Goal: Task Accomplishment & Management: Manage account settings

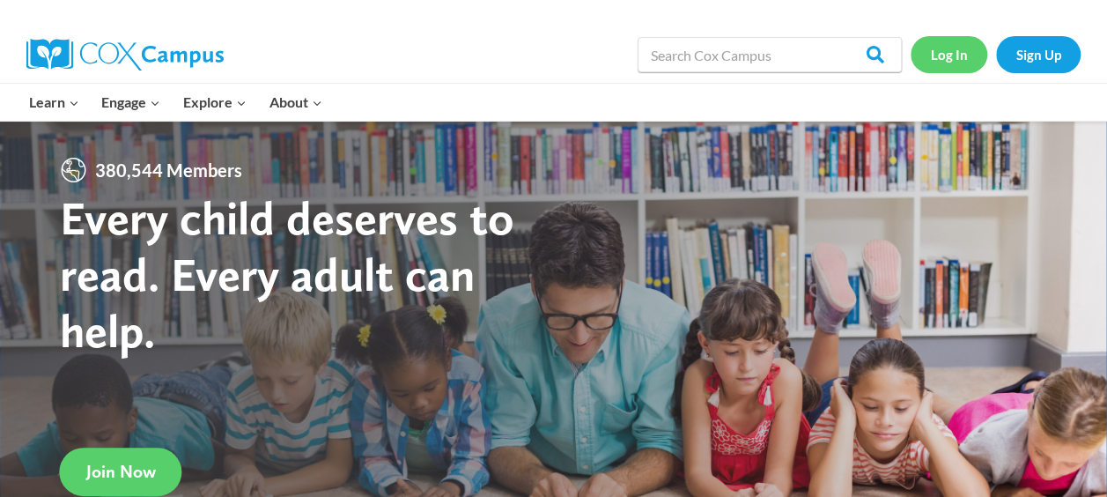
click at [925, 56] on link "Log In" at bounding box center [949, 54] width 77 height 36
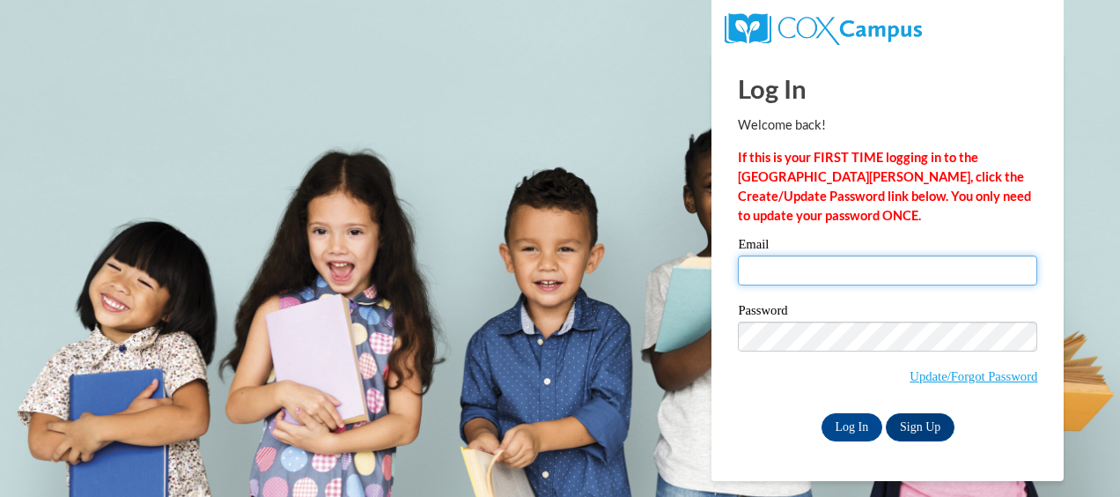
click at [792, 266] on input "Email" at bounding box center [887, 270] width 299 height 30
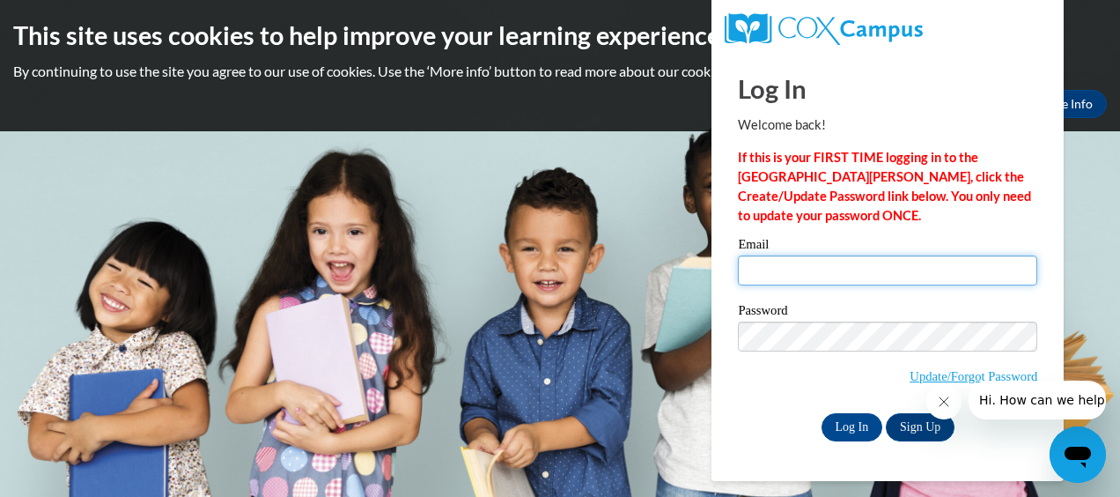
click at [756, 270] on input "Email" at bounding box center [887, 270] width 299 height 30
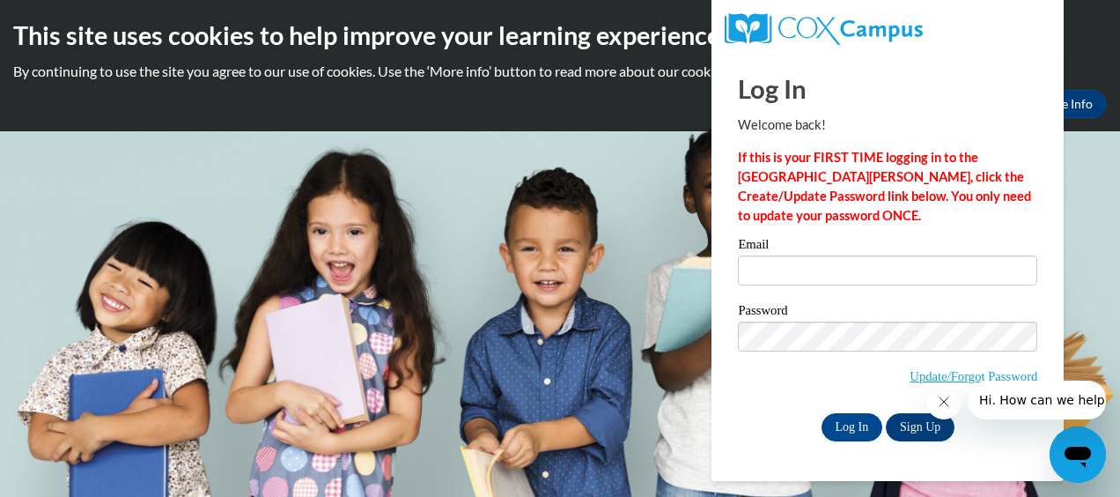
click at [923, 100] on h1 "Log In" at bounding box center [887, 88] width 299 height 36
click at [941, 376] on link "Update/Forgot Password" at bounding box center [974, 376] width 128 height 14
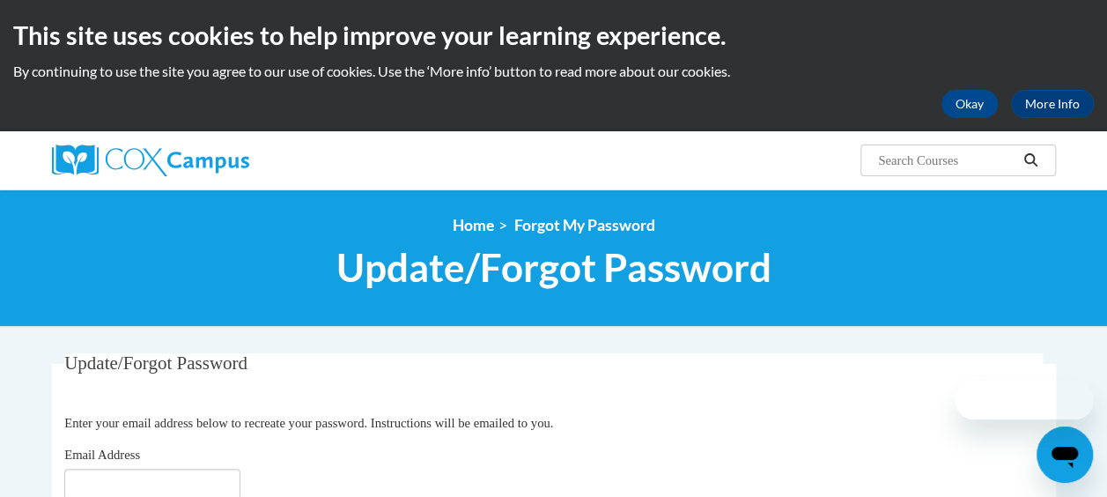
scroll to position [176, 0]
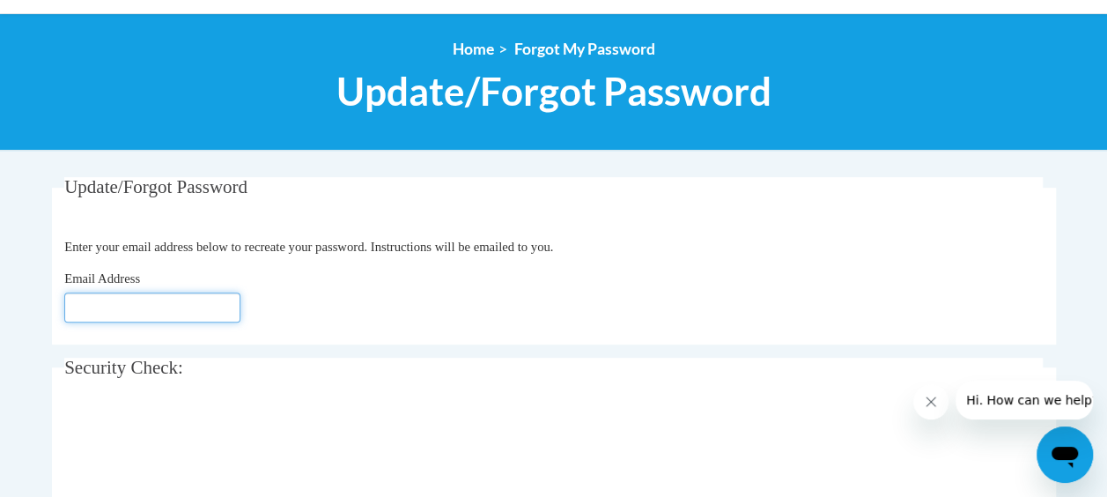
click at [98, 313] on input "Email Address" at bounding box center [152, 307] width 176 height 30
drag, startPoint x: 99, startPoint y: 312, endPoint x: 85, endPoint y: 314, distance: 13.3
click at [85, 314] on input "Email Address" at bounding box center [152, 307] width 176 height 30
type input "jwilkinson@atlantaspeechschool.org"
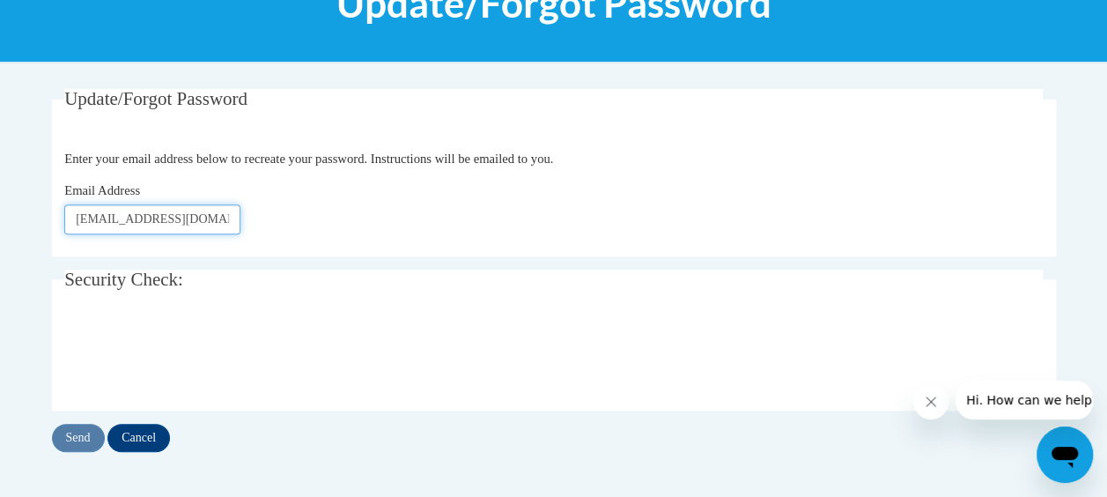
scroll to position [352, 0]
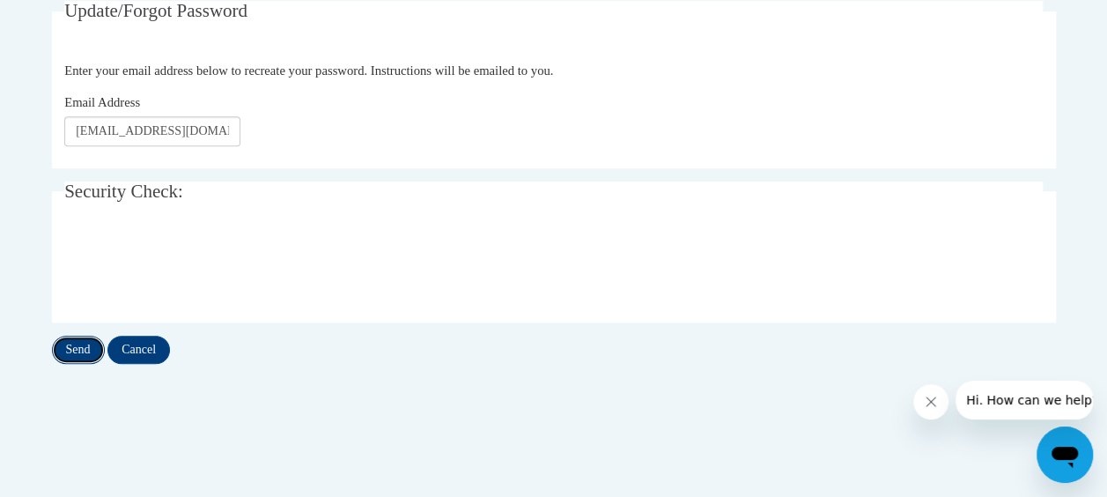
click at [78, 343] on input "Send" at bounding box center [78, 350] width 53 height 28
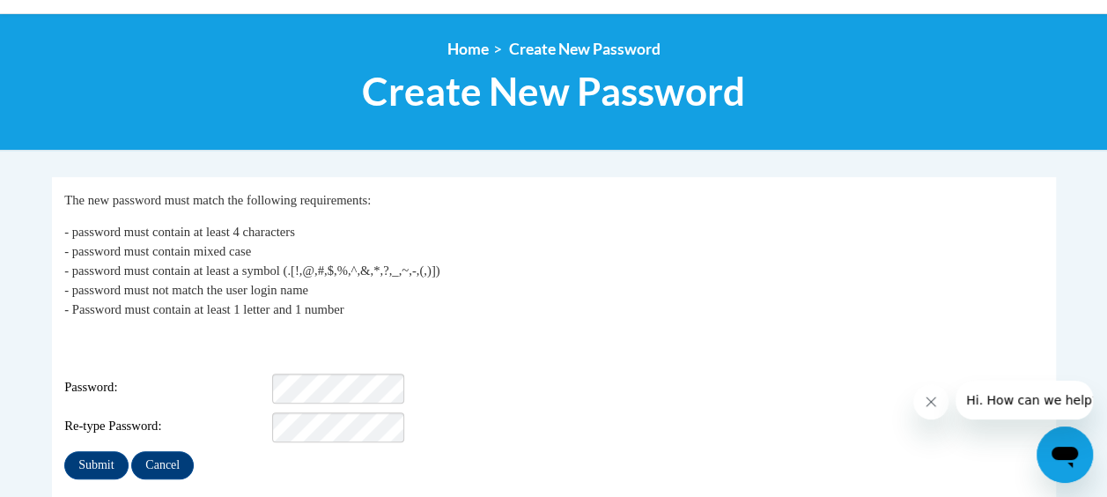
scroll to position [264, 0]
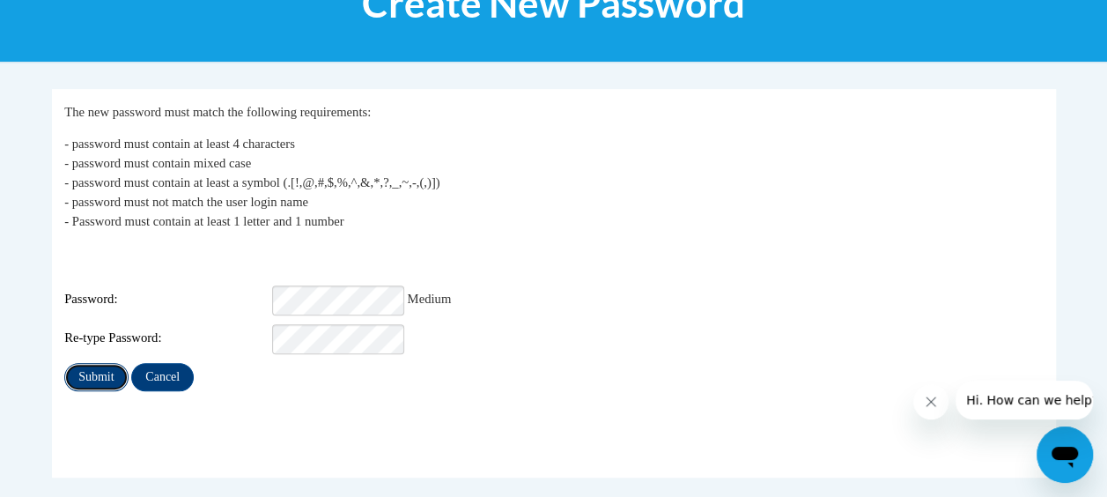
click at [93, 369] on input "Submit" at bounding box center [95, 377] width 63 height 28
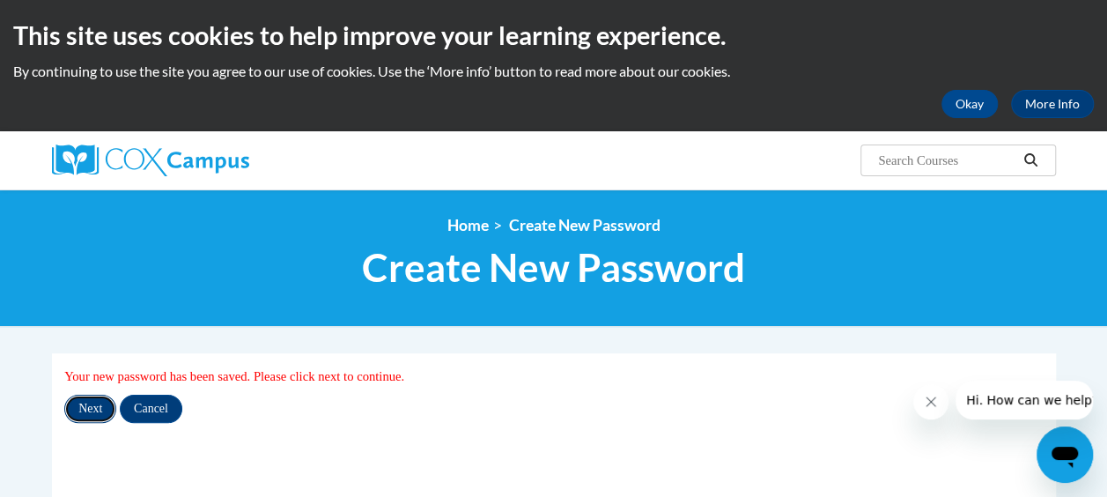
click at [90, 416] on input "Next" at bounding box center [90, 409] width 52 height 28
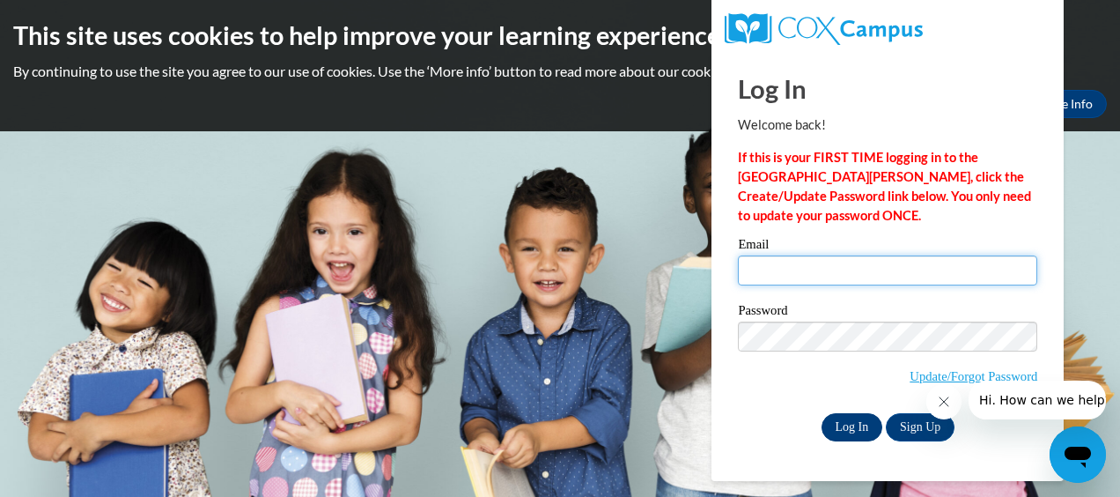
type input "[EMAIL_ADDRESS][DOMAIN_NAME]"
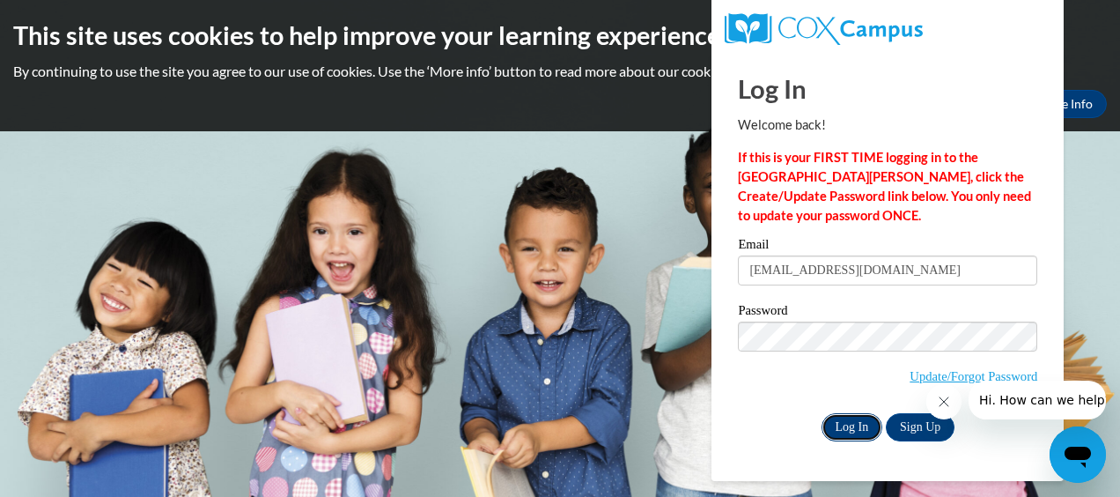
click at [854, 426] on input "Log In" at bounding box center [853, 427] width 62 height 28
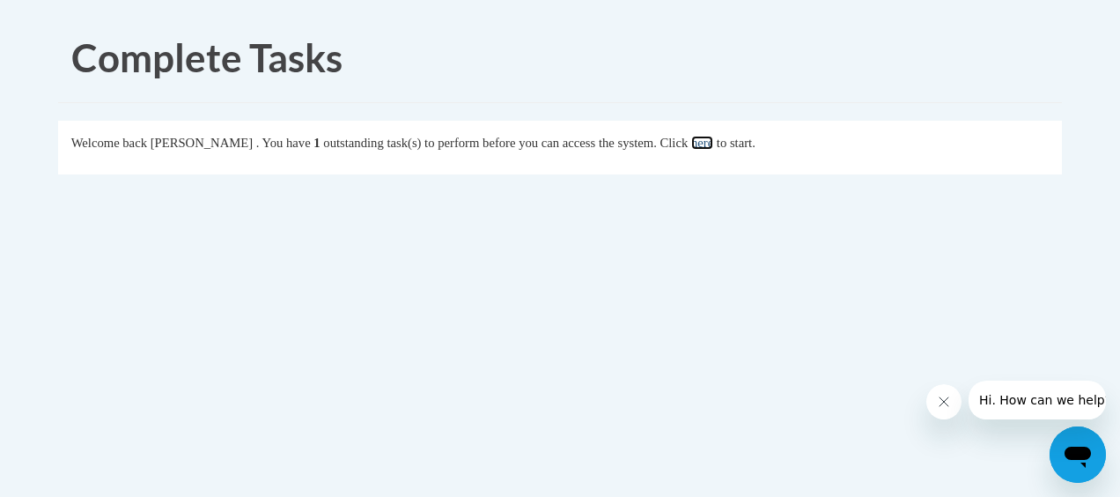
click at [713, 146] on link "here" at bounding box center [702, 143] width 22 height 14
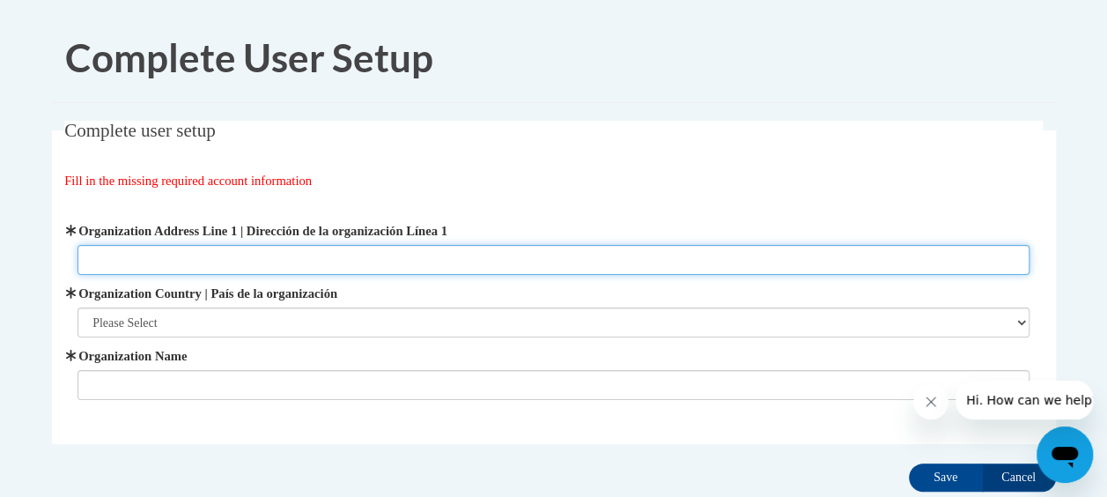
click at [180, 268] on input "Organization Address Line 1 | Dirección de la organización Línea 1" at bounding box center [554, 260] width 952 height 30
type input "[STREET_ADDRESS]"
type input "[GEOGRAPHIC_DATA]"
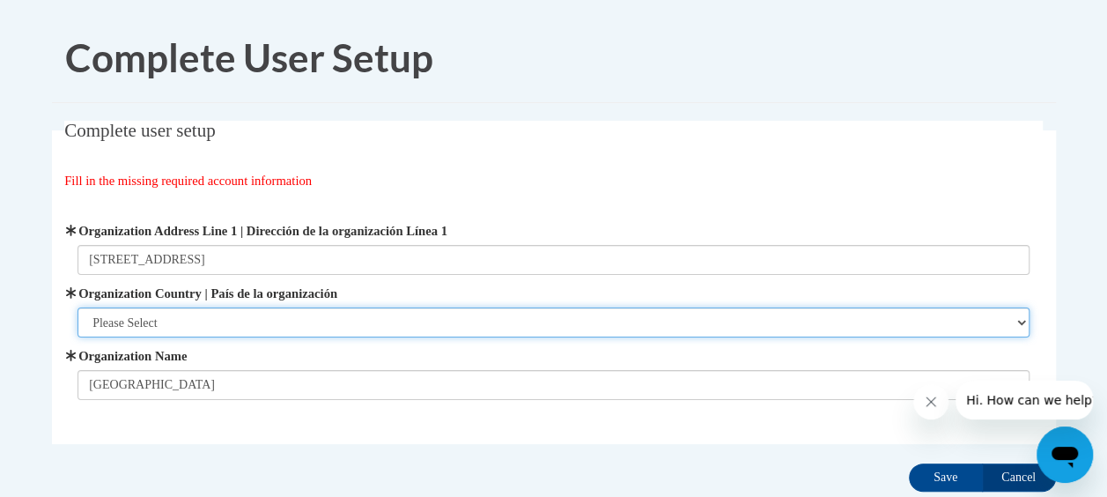
click at [168, 321] on select "Please Select [GEOGRAPHIC_DATA] | [GEOGRAPHIC_DATA] Outside of [GEOGRAPHIC_DATA…" at bounding box center [554, 322] width 952 height 30
select select "ad49bcad-a171-4b2e-b99c-48b446064914"
click at [78, 307] on select "Please Select [GEOGRAPHIC_DATA] | [GEOGRAPHIC_DATA] Outside of [GEOGRAPHIC_DATA…" at bounding box center [554, 322] width 952 height 30
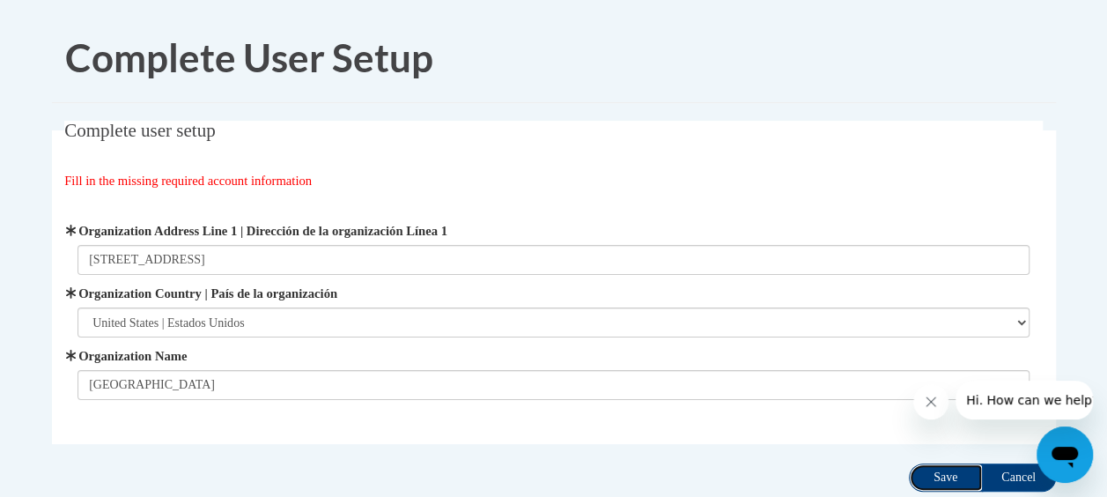
click at [953, 475] on input "Save" at bounding box center [946, 477] width 74 height 28
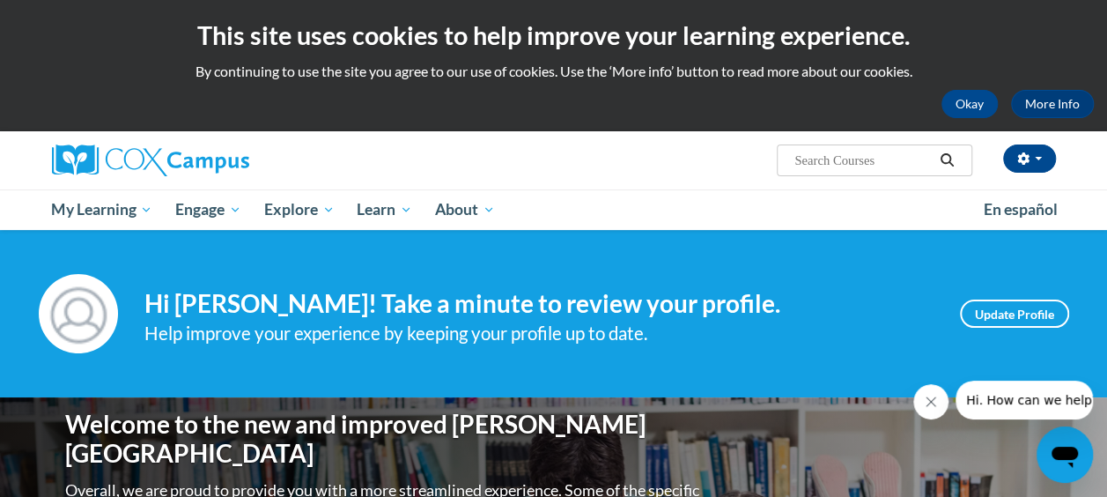
click at [826, 164] on input "Search..." at bounding box center [863, 160] width 141 height 21
type input "bubble maps"
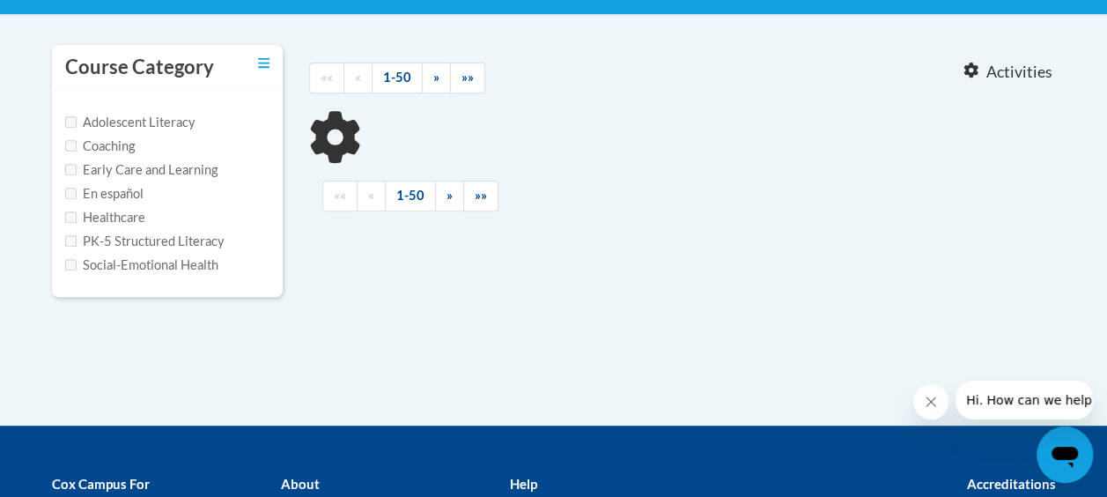
type input "bubble maps"
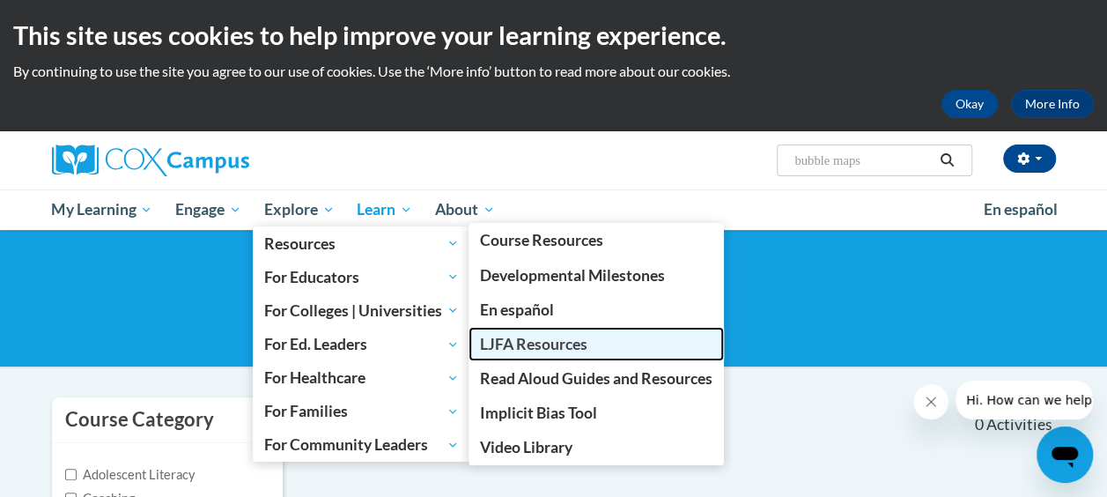
click at [535, 341] on span "LJFA Resources" at bounding box center [533, 344] width 107 height 18
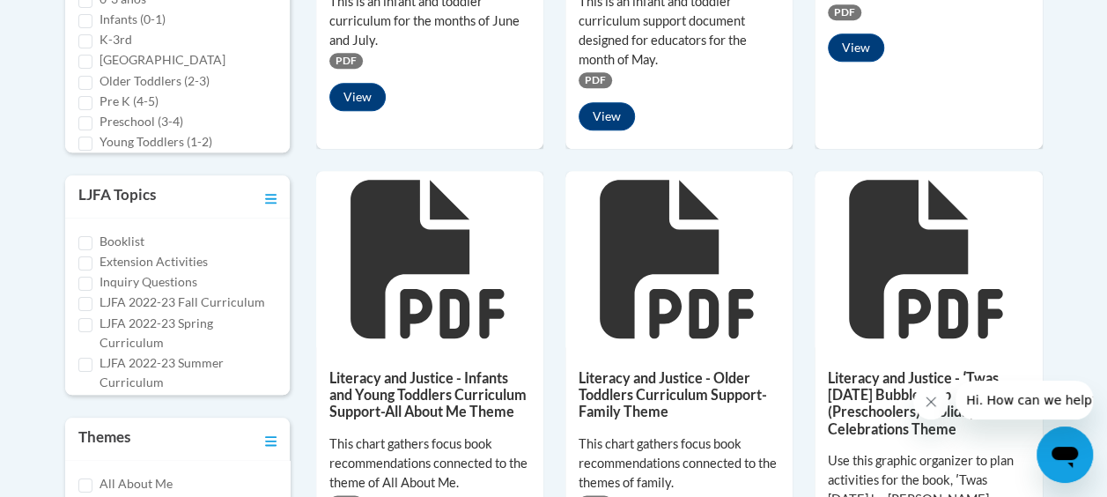
scroll to position [881, 0]
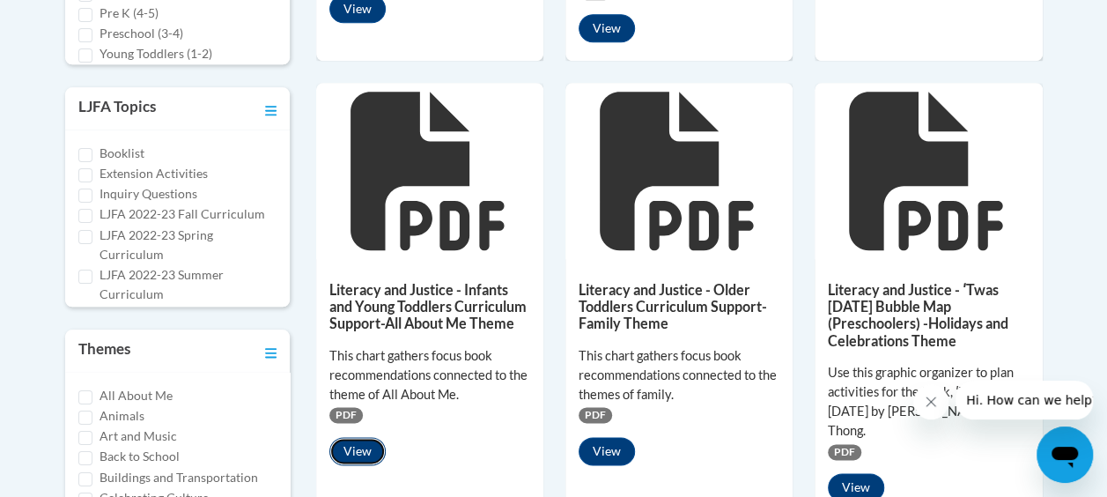
click at [355, 458] on button "View" at bounding box center [357, 451] width 56 height 28
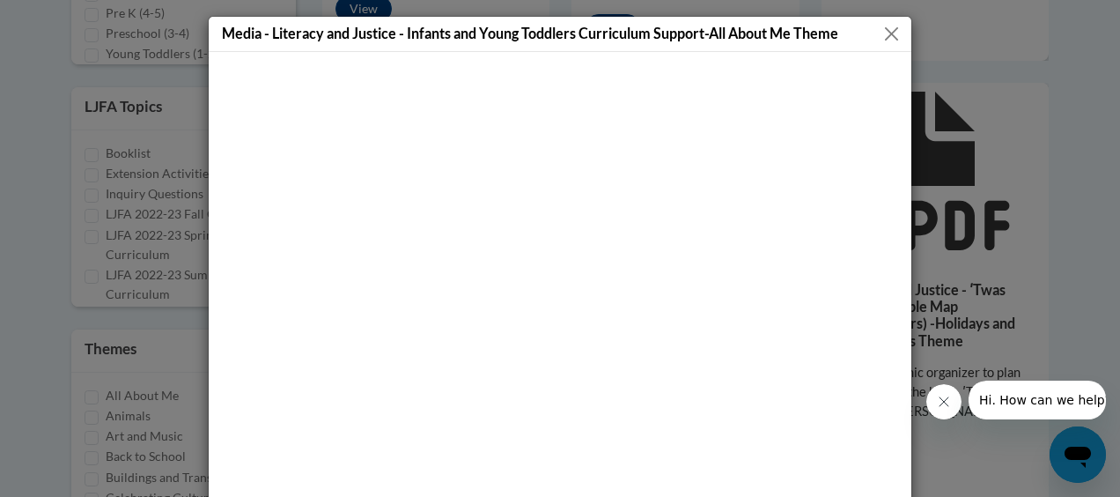
click at [1076, 178] on div "Media - Literacy and Justice - Infants and Young Toddlers Curriculum Support-Al…" at bounding box center [560, 248] width 1120 height 497
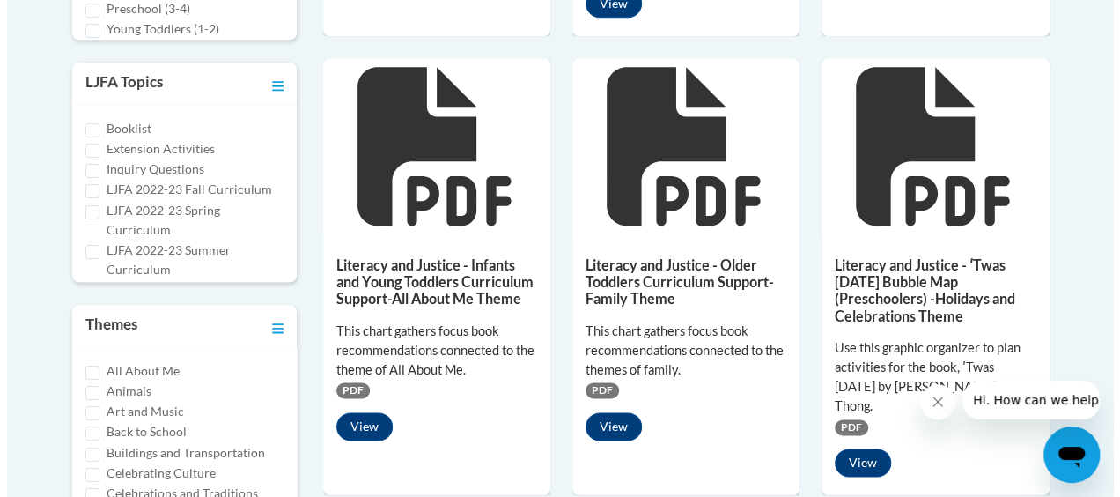
scroll to position [994, 0]
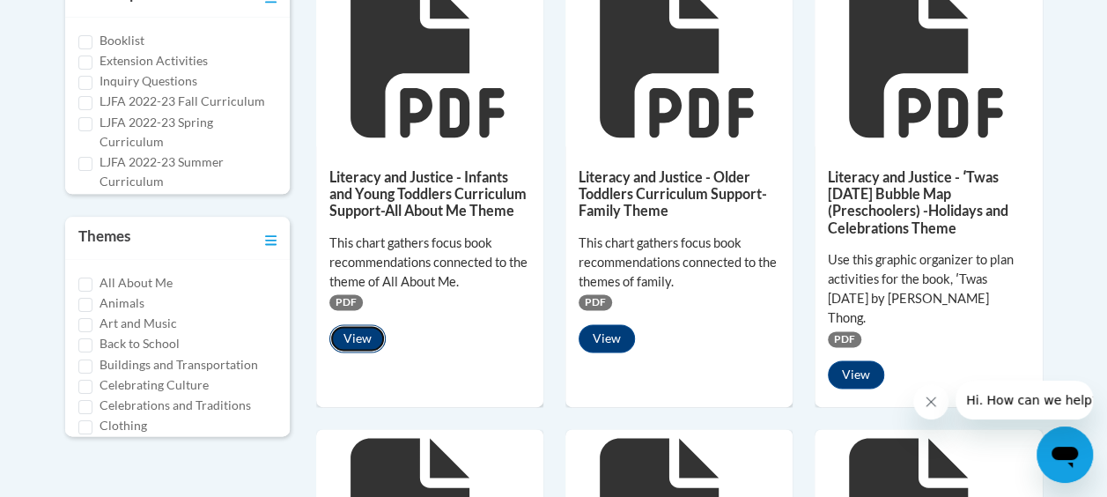
click at [365, 333] on button "View" at bounding box center [357, 338] width 56 height 28
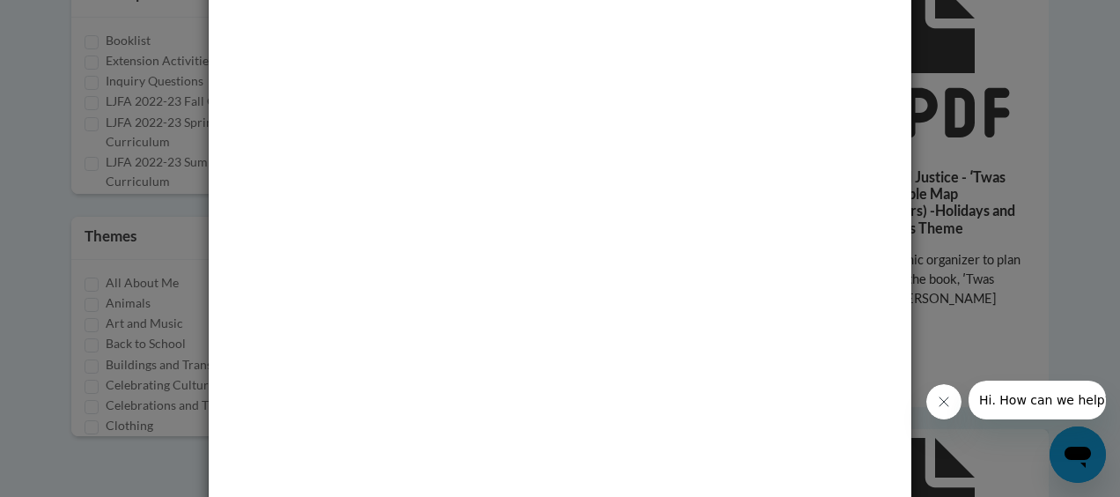
scroll to position [130, 0]
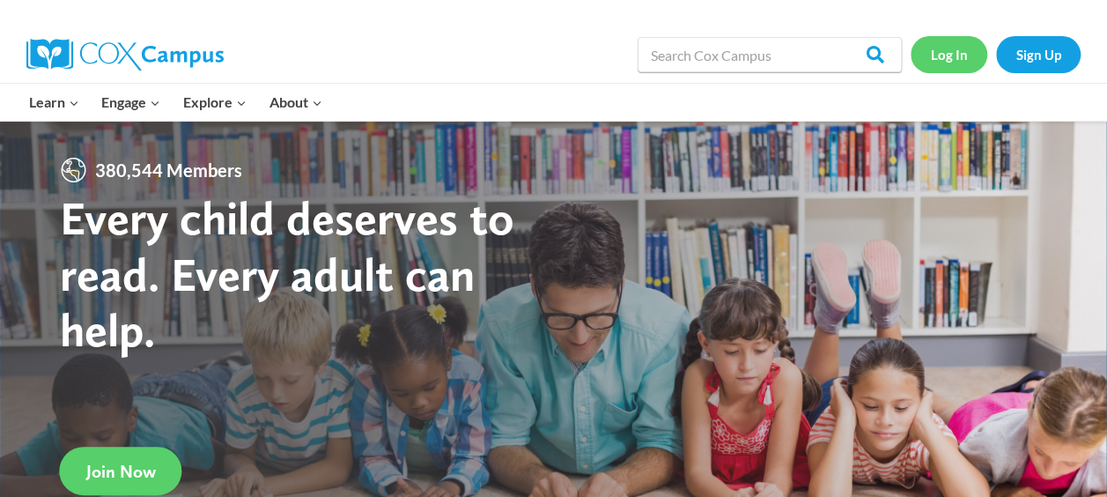
click at [964, 60] on link "Log In" at bounding box center [949, 54] width 77 height 36
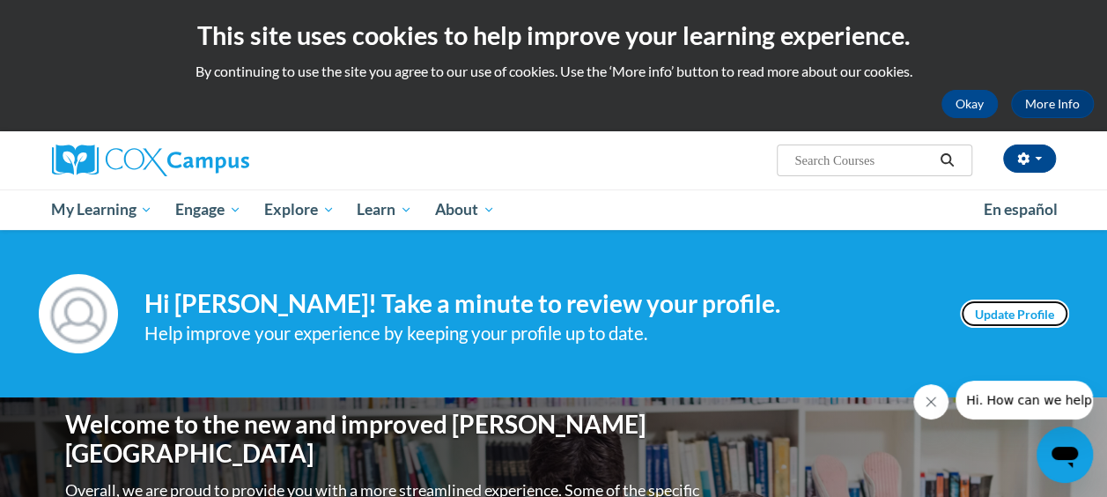
click at [1006, 321] on link "Update Profile" at bounding box center [1014, 313] width 109 height 28
